Goal: Find specific page/section

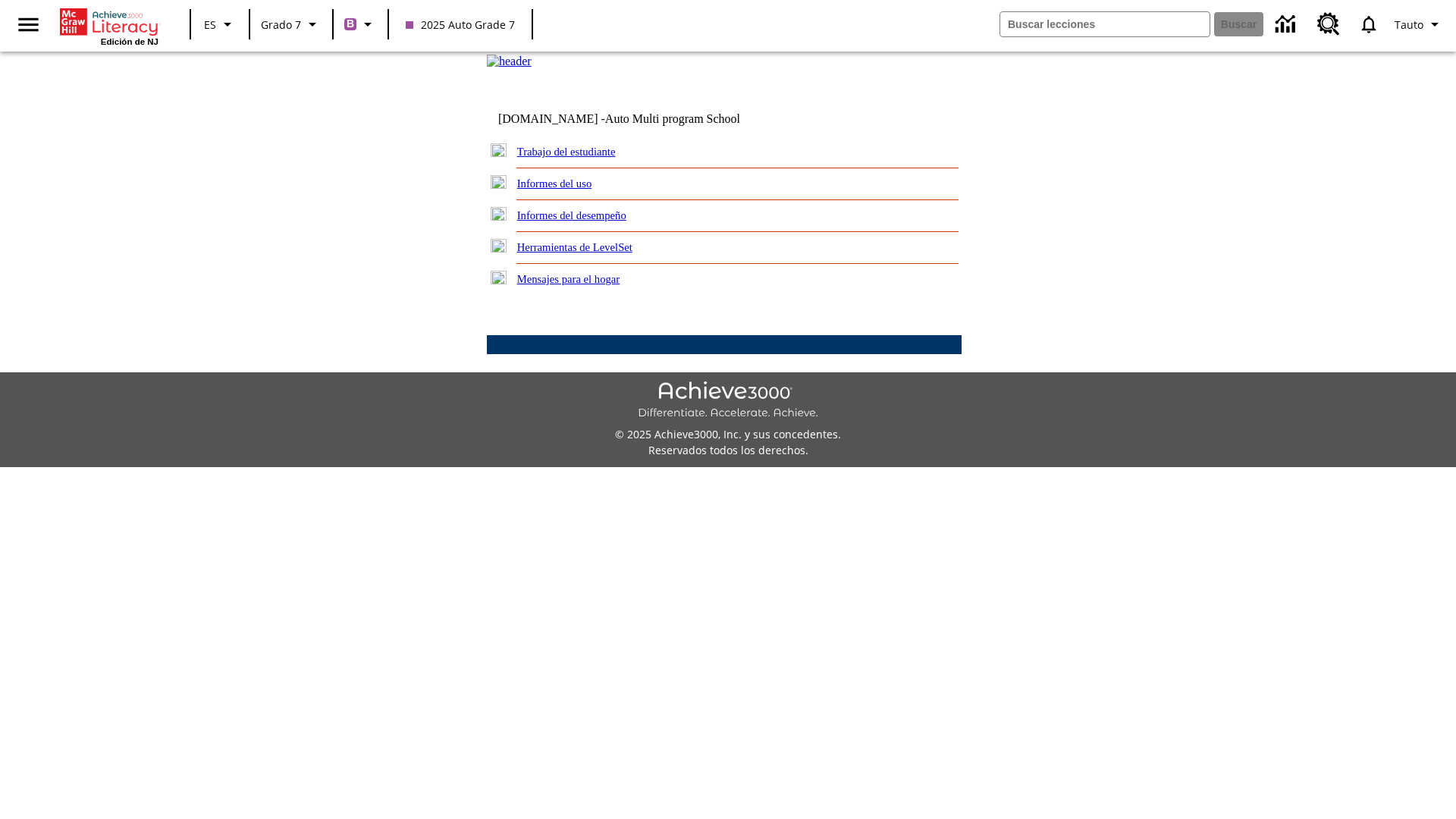
click at [584, 158] on link "Trabajo del estudiante" at bounding box center [567, 151] width 99 height 12
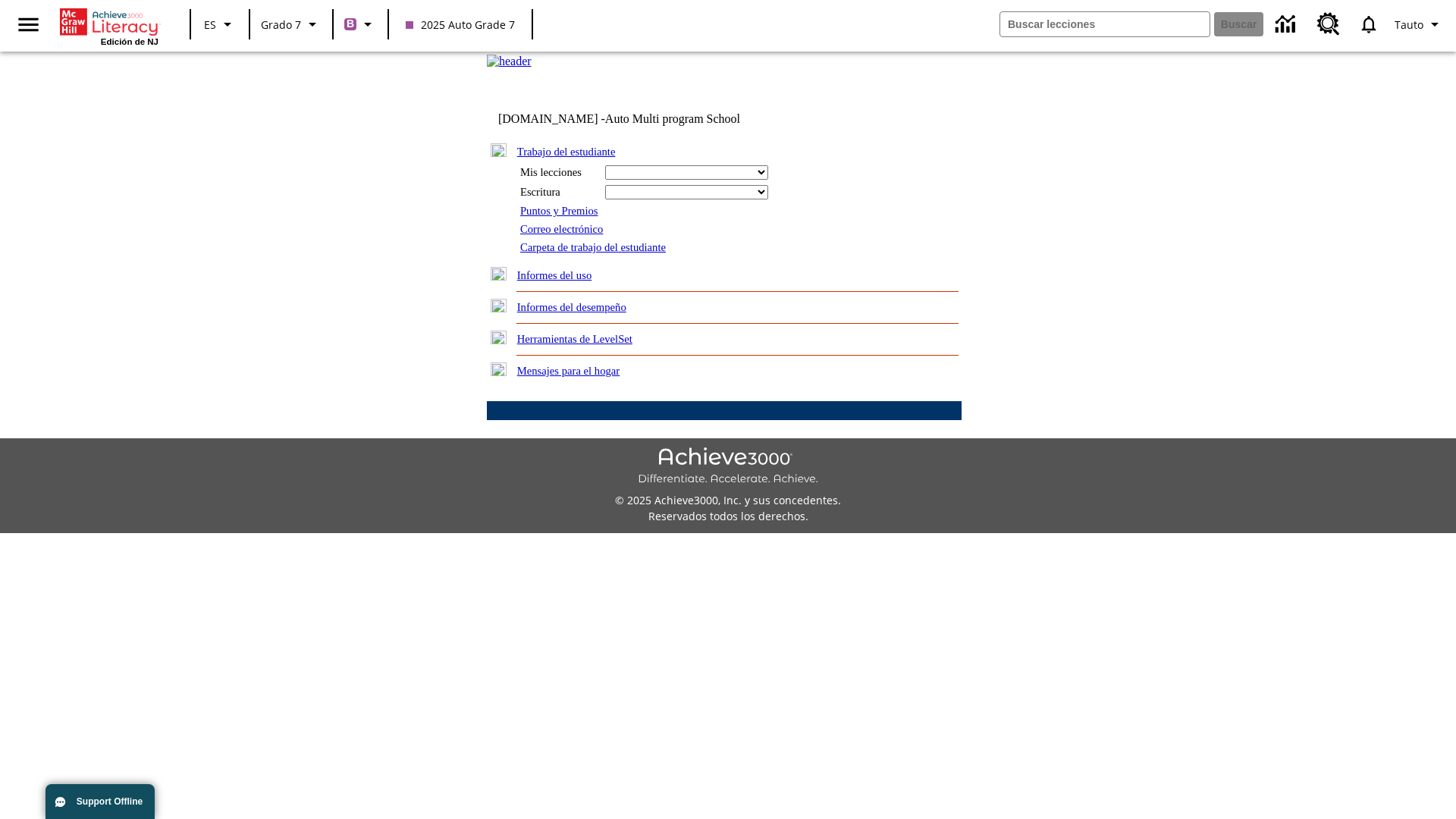
click at [568, 235] on link "Correo electrónico" at bounding box center [561, 229] width 83 height 12
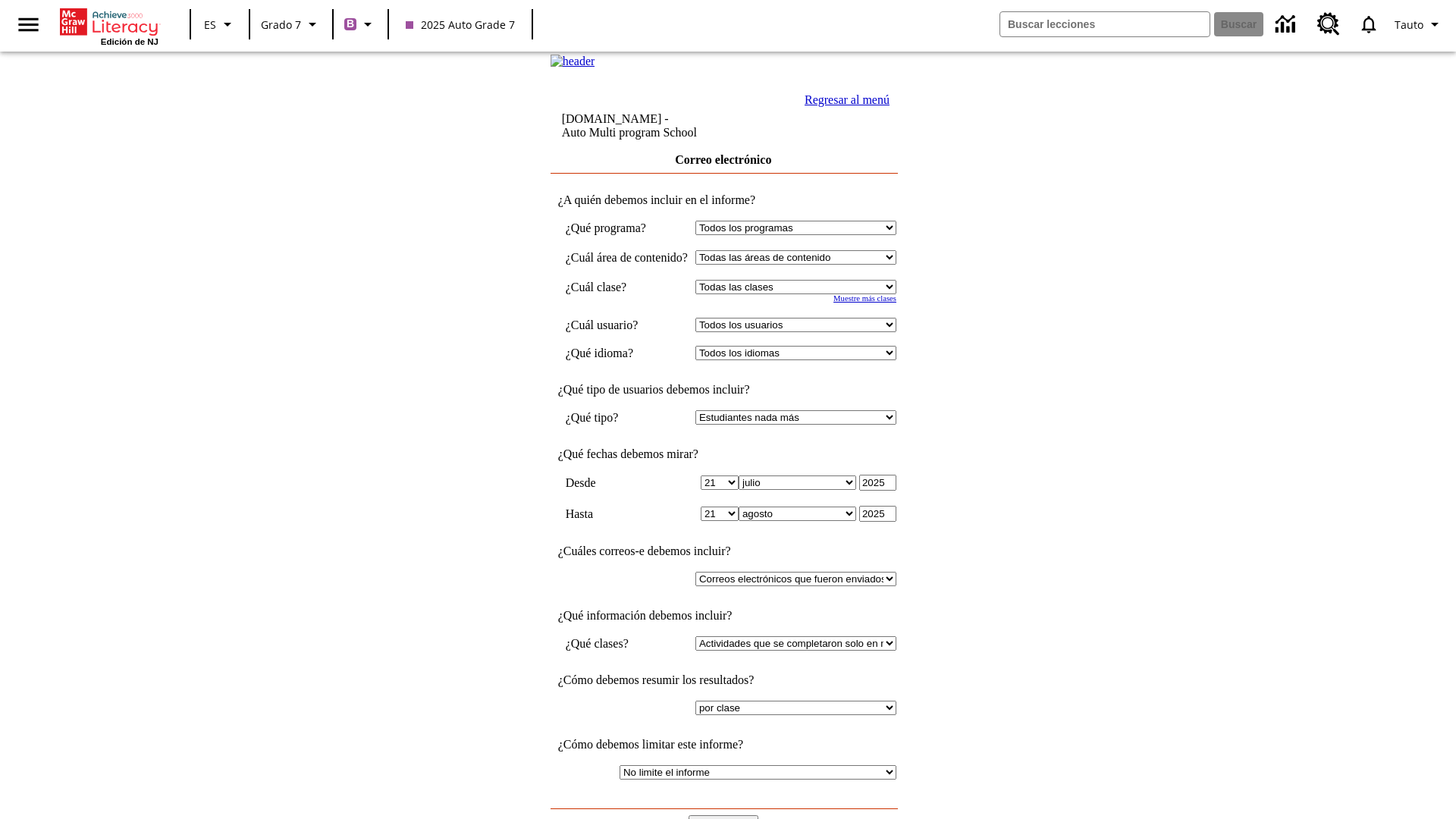
click at [725, 815] on input "Ver Informe" at bounding box center [723, 824] width 70 height 17
